Goal: Information Seeking & Learning: Learn about a topic

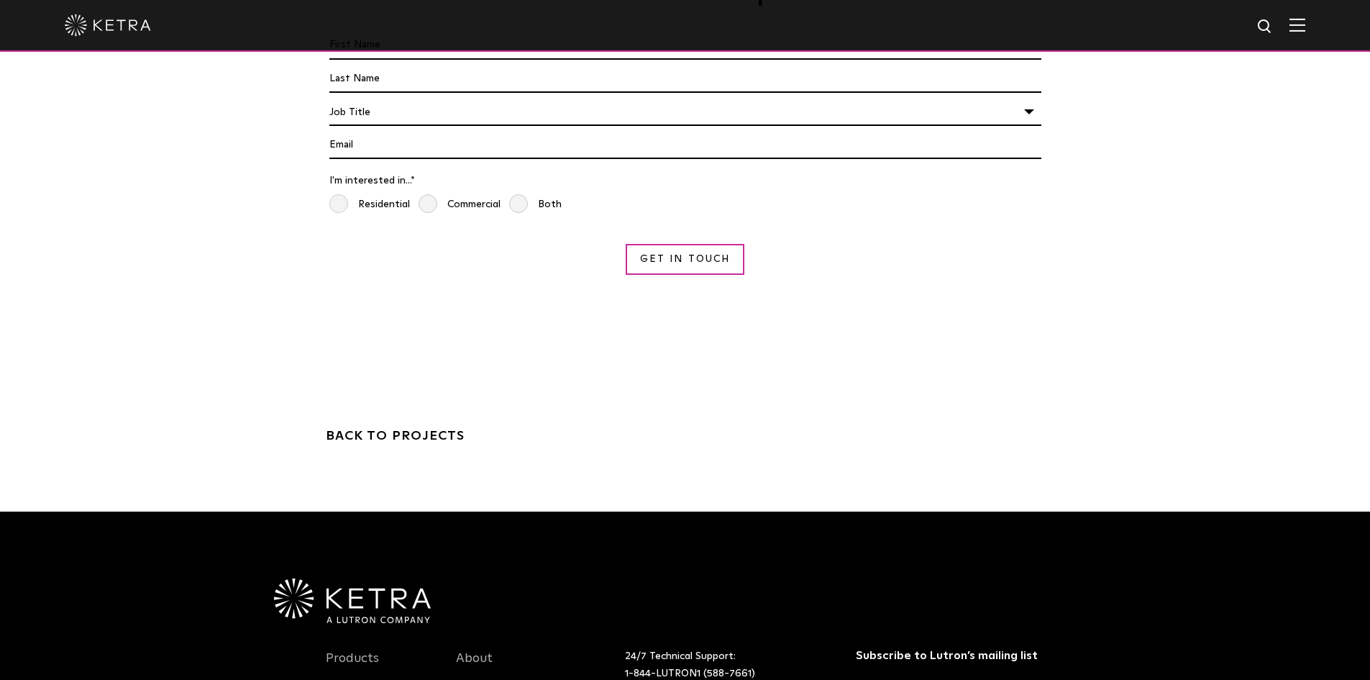
scroll to position [4100, 0]
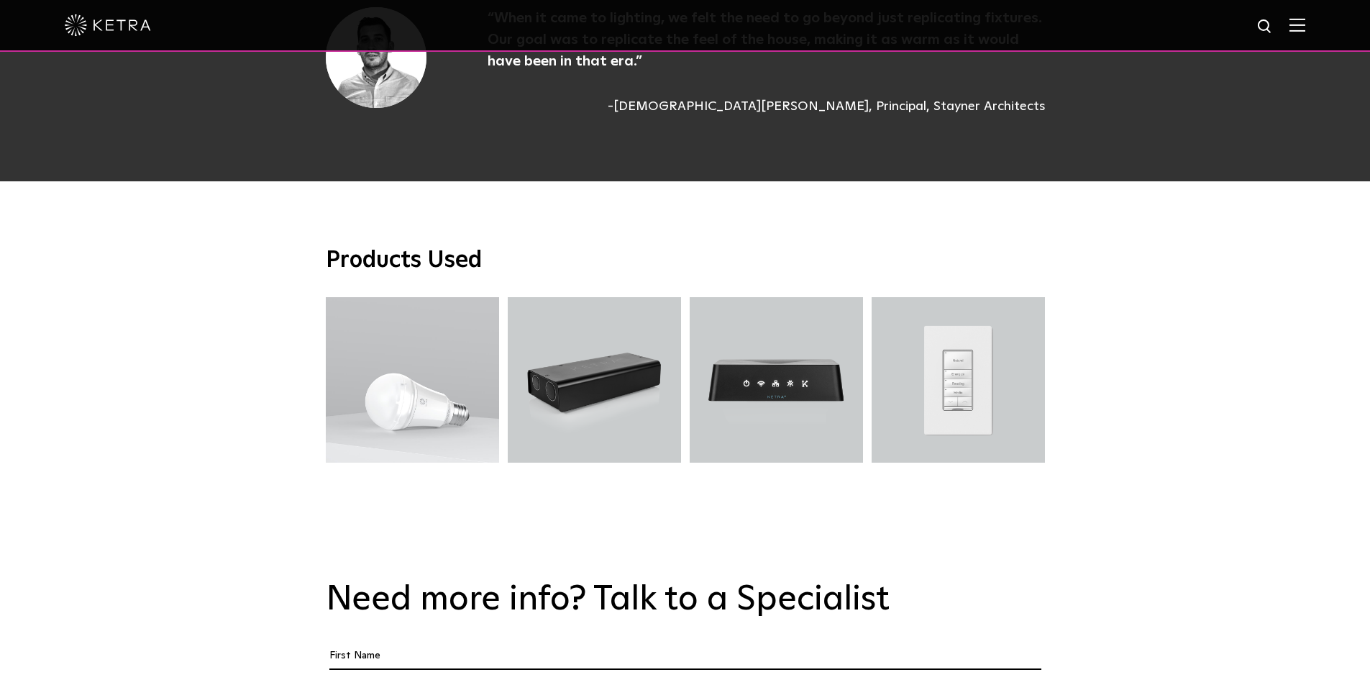
scroll to position [5180, 0]
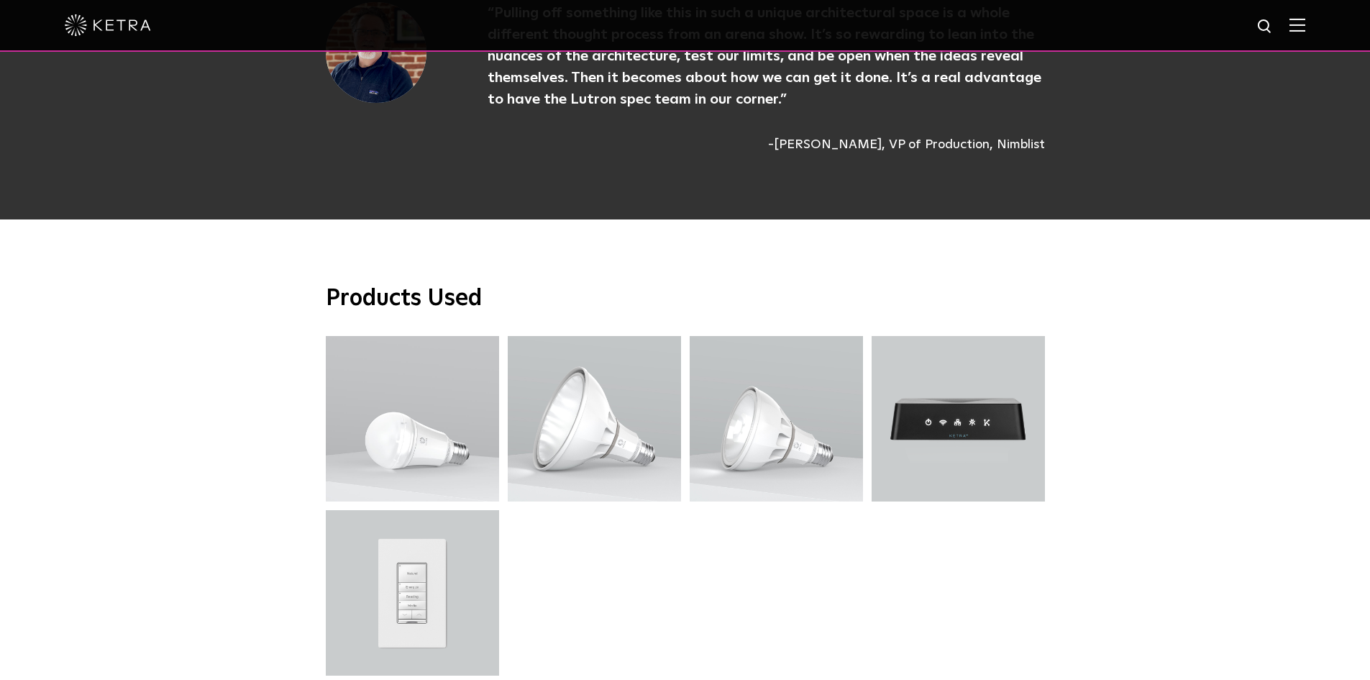
scroll to position [4460, 0]
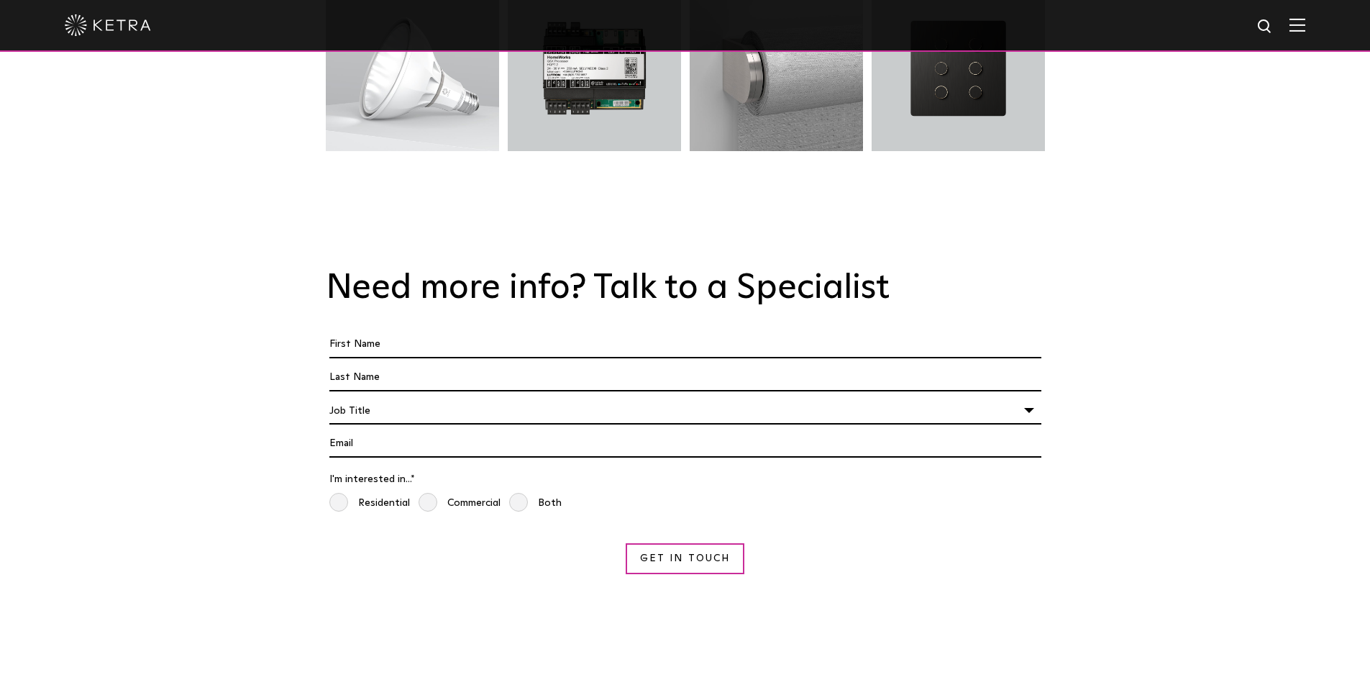
scroll to position [2878, 0]
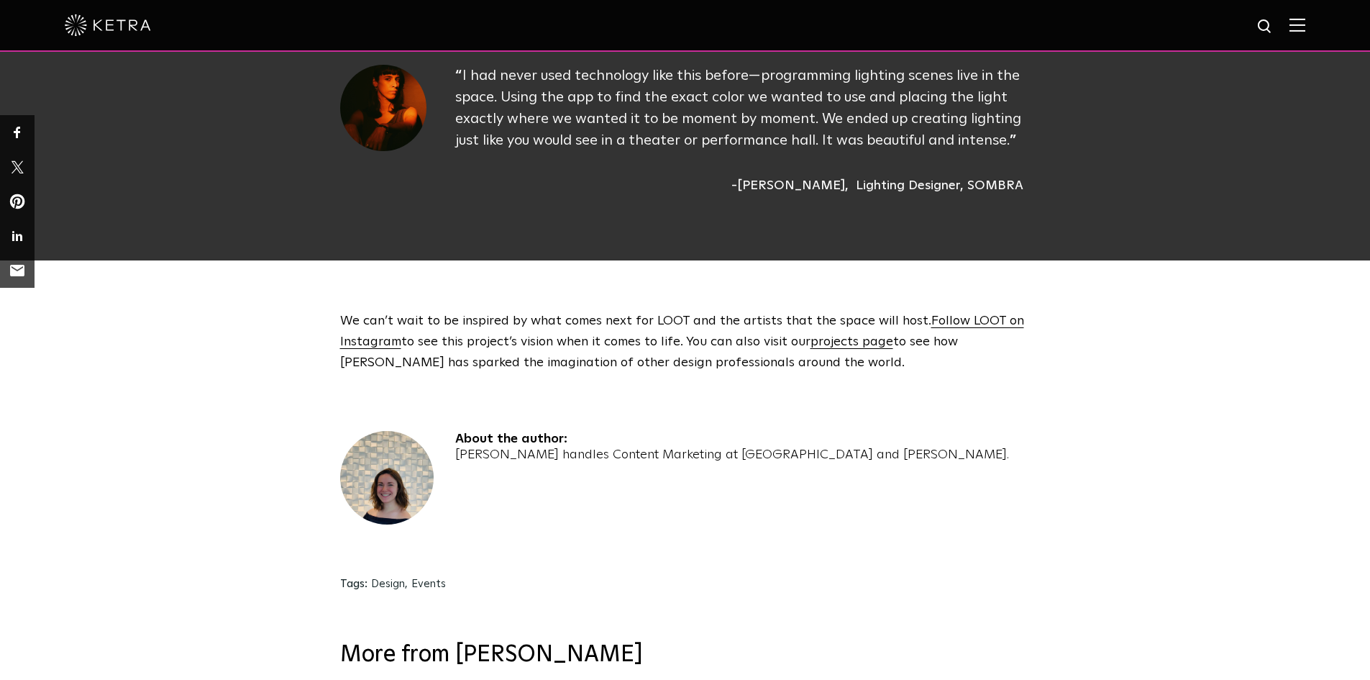
scroll to position [2412, 0]
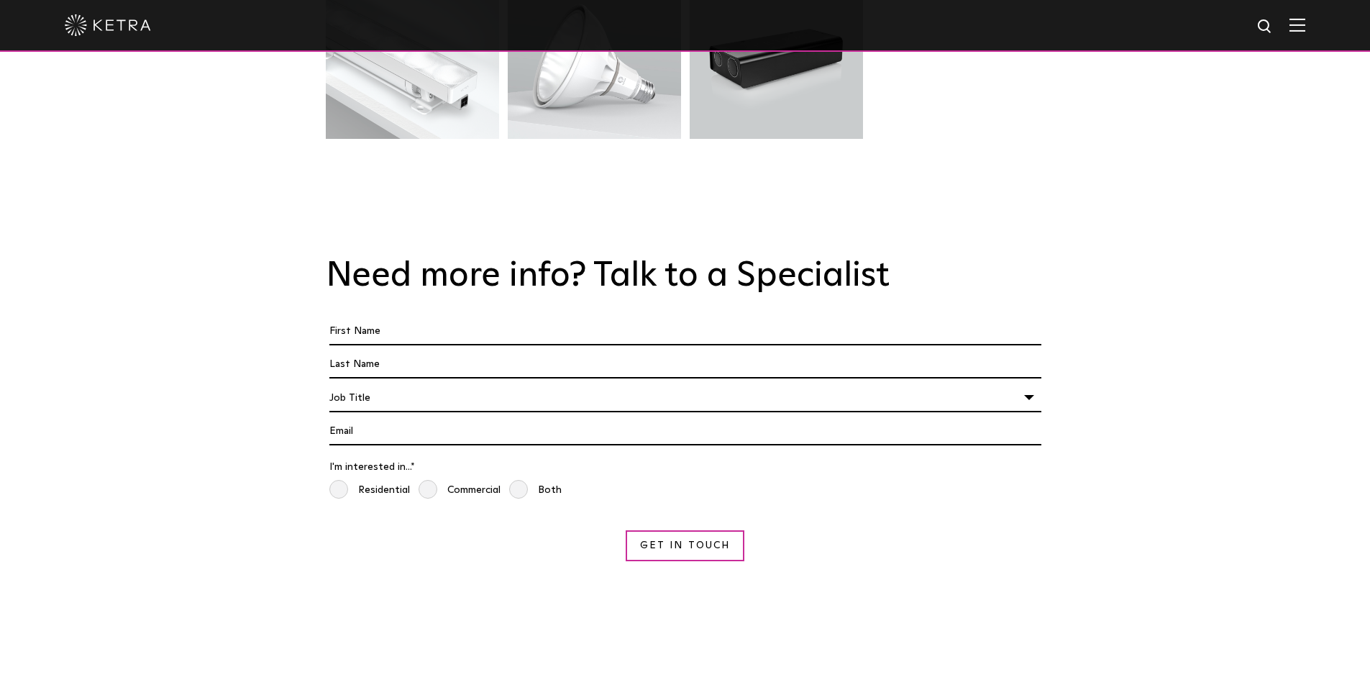
scroll to position [3957, 0]
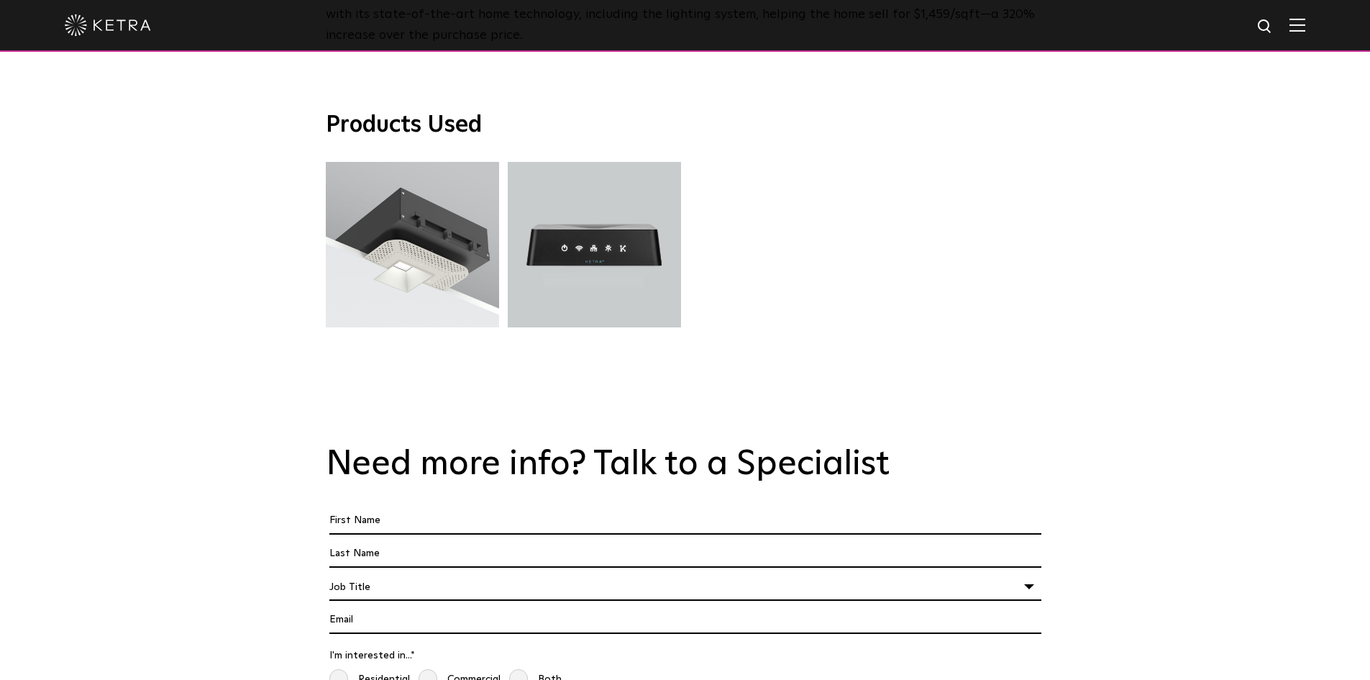
scroll to position [3885, 0]
